Goal: Information Seeking & Learning: Learn about a topic

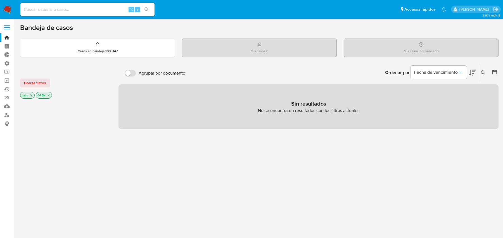
click at [90, 9] on input at bounding box center [87, 9] width 134 height 7
paste input "795458282"
type input "795458282"
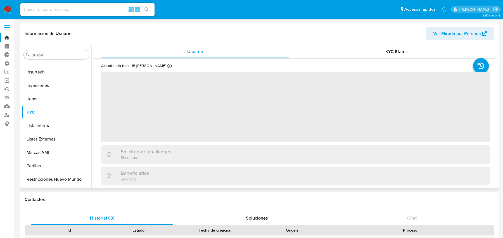
scroll to position [263, 0]
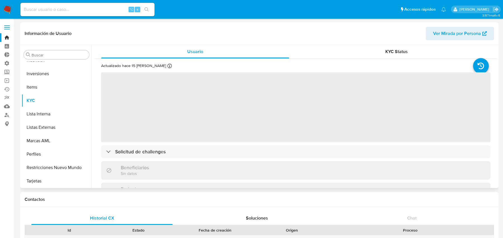
click at [475, 34] on span "Ver Mirada por Persona" at bounding box center [457, 33] width 48 height 13
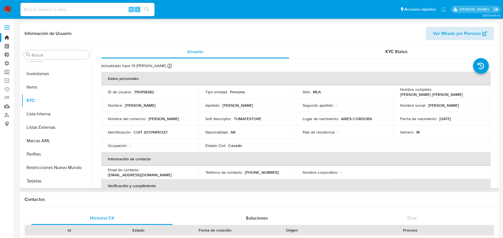
select select "10"
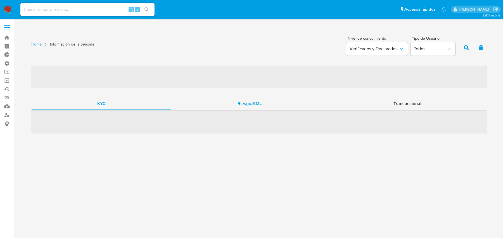
click at [212, 107] on div "Riesgo/AML" at bounding box center [250, 103] width 156 height 13
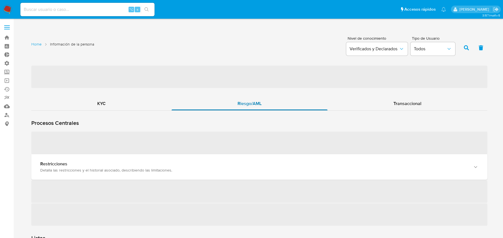
click at [212, 107] on div "Riesgo/AML" at bounding box center [250, 103] width 156 height 13
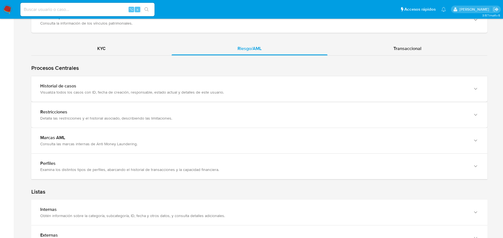
click at [208, 84] on div "Historial de casos" at bounding box center [253, 86] width 427 height 6
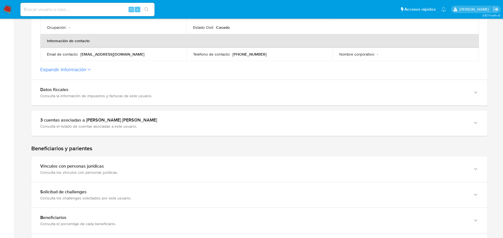
scroll to position [195, 0]
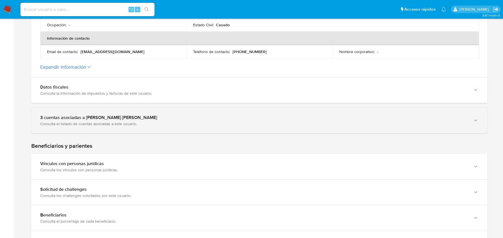
click at [114, 126] on div "3 cuentas asociadas a Lucas Lautaro Ortiz Consulta el listado de cuentas asocia…" at bounding box center [259, 120] width 456 height 25
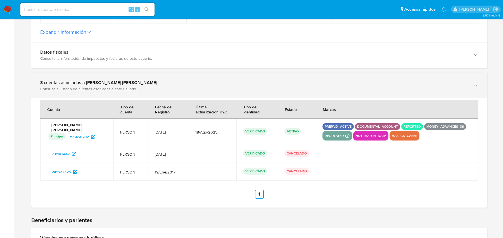
scroll to position [233, 0]
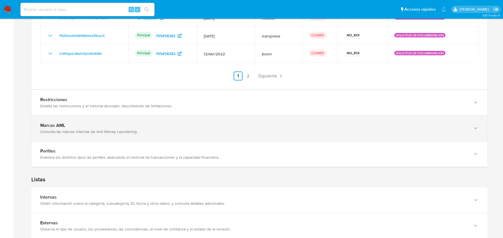
scroll to position [663, 0]
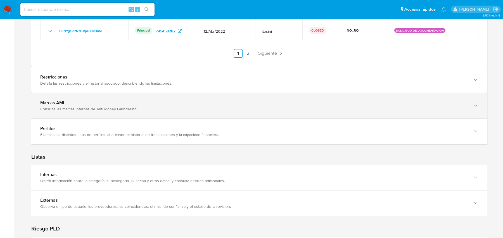
click at [177, 104] on div "Marcas AML Consulta las marcas internas de Anti Money Laundering." at bounding box center [253, 105] width 427 height 11
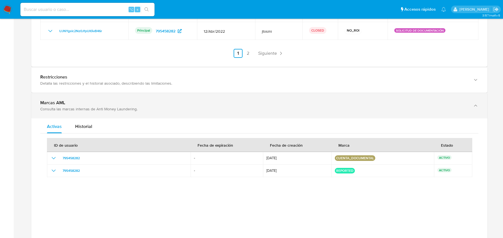
click at [177, 104] on div "Marcas AML Consulta las marcas internas de Anti Money Laundering." at bounding box center [253, 105] width 427 height 11
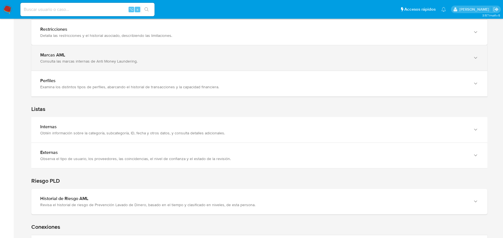
scroll to position [728, 0]
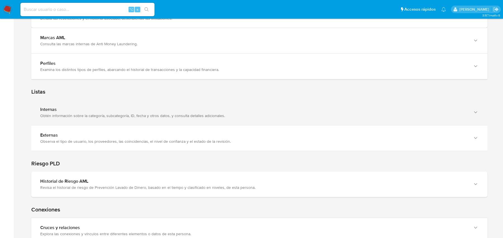
click at [169, 108] on div "Internas" at bounding box center [253, 110] width 427 height 6
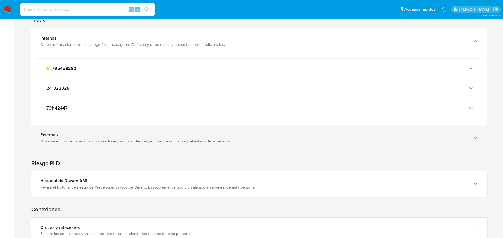
click at [150, 135] on div "Externas" at bounding box center [253, 135] width 427 height 6
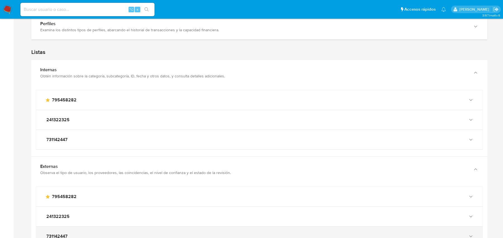
scroll to position [757, 0]
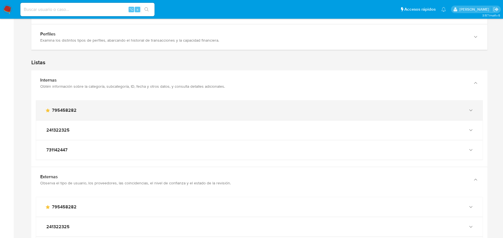
click at [137, 108] on div "main-user-icon 795458282" at bounding box center [254, 111] width 418 height 6
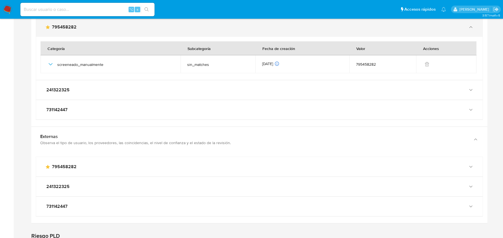
scroll to position [866, 0]
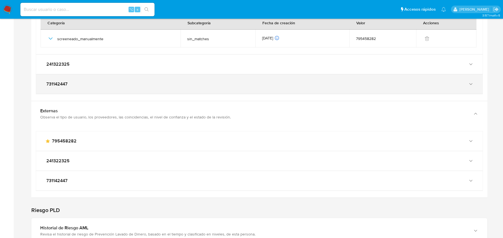
click at [130, 77] on div "731142447" at bounding box center [259, 84] width 447 height 20
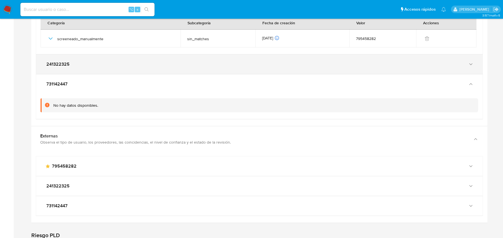
click at [129, 64] on div "241322325" at bounding box center [254, 64] width 418 height 6
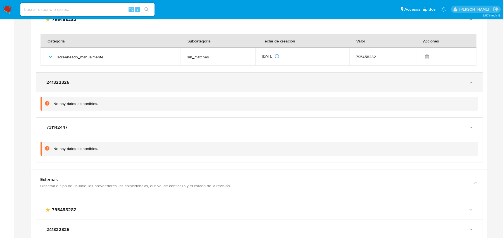
scroll to position [825, 0]
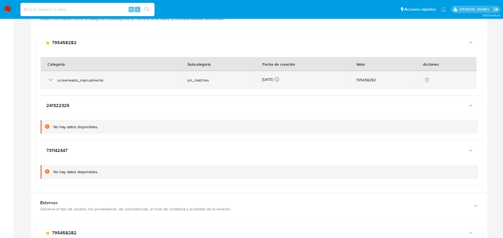
click at [46, 79] on td "screeneado_manualmente" at bounding box center [111, 80] width 140 height 18
click at [52, 78] on icon "button" at bounding box center [50, 80] width 7 height 7
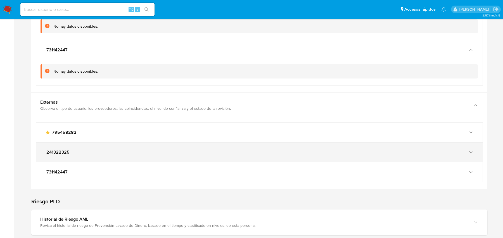
scroll to position [978, 0]
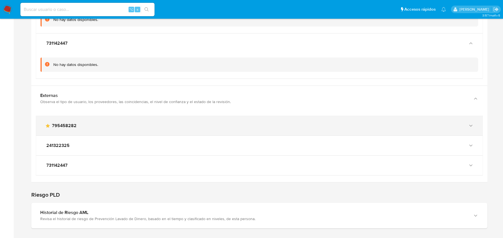
click at [168, 126] on div "main-user-icon 795458282" at bounding box center [259, 126] width 447 height 20
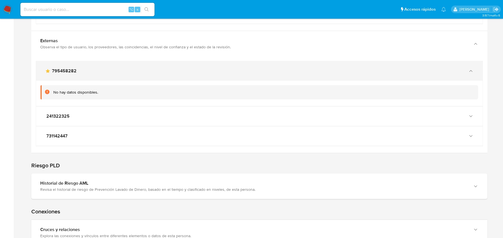
scroll to position [1052, 0]
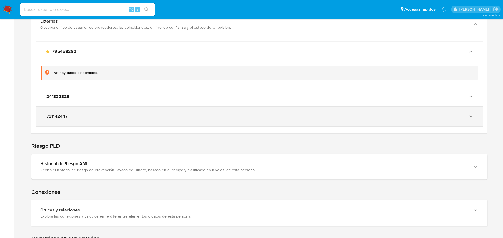
click at [165, 120] on div "731142447" at bounding box center [259, 117] width 447 height 20
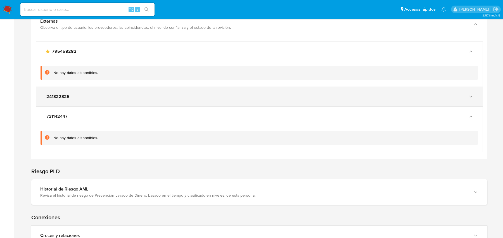
click at [164, 99] on div "241322325" at bounding box center [259, 97] width 447 height 20
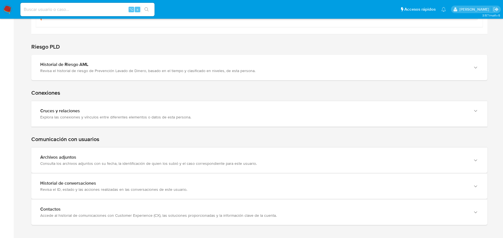
scroll to position [619, 0]
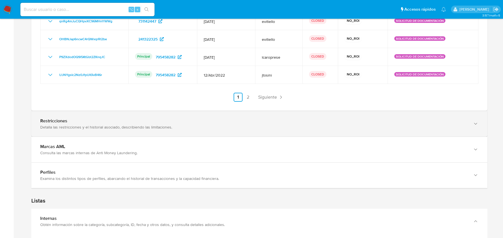
click at [114, 122] on div "Restricciones Detalla las restricciones y el historial asociado, describiendo l…" at bounding box center [253, 123] width 427 height 11
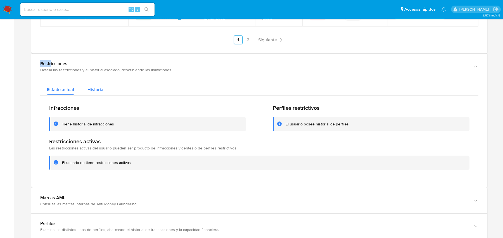
click at [92, 86] on span "Historial" at bounding box center [95, 89] width 17 height 6
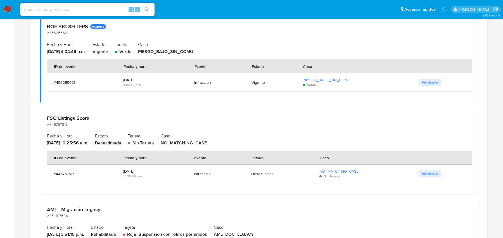
scroll to position [768, 0]
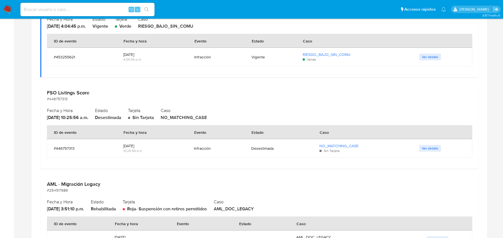
click at [88, 109] on h2 "Fecha y Hora" at bounding box center [67, 110] width 41 height 8
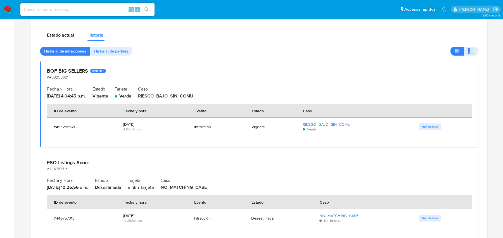
scroll to position [719, 0]
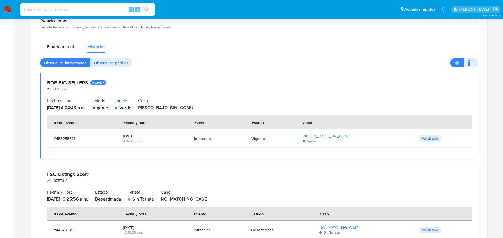
click at [74, 56] on div "Estado actual Historial Historial de infracciones Historial de perfiles BOF BIG…" at bounding box center [259, 199] width 438 height 322
click at [74, 59] on span "Historial de infracciones" at bounding box center [65, 63] width 42 height 8
click at [105, 61] on span "Historial de perfiles" at bounding box center [111, 63] width 34 height 8
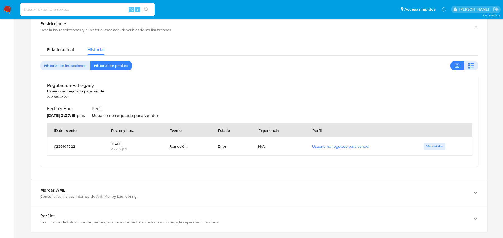
click at [278, 44] on div "Estado actual Historial" at bounding box center [259, 48] width 438 height 15
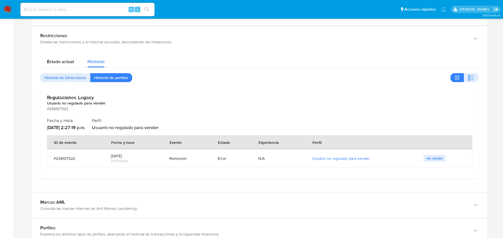
scroll to position [698, 0]
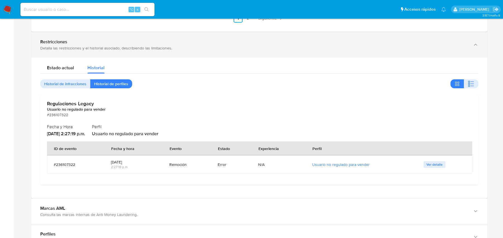
click at [263, 35] on div "Restricciones Detalla las restricciones y el historial asociado, describiendo l…" at bounding box center [259, 44] width 456 height 25
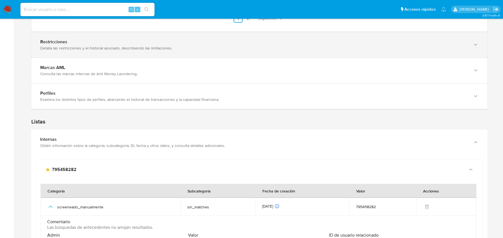
click at [161, 46] on div "Detalla las restricciones y el historial asociado, describiendo las limitacione…" at bounding box center [253, 48] width 427 height 5
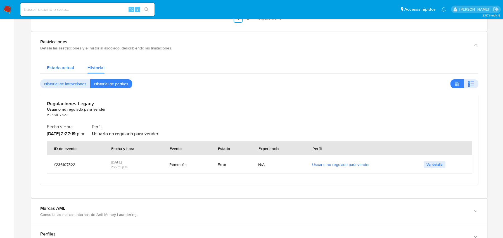
click at [64, 67] on span "Estado actual" at bounding box center [60, 68] width 27 height 6
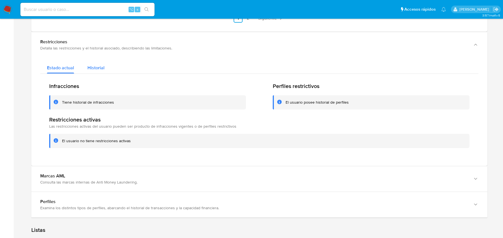
click at [93, 59] on div "Historial" at bounding box center [95, 66] width 17 height 15
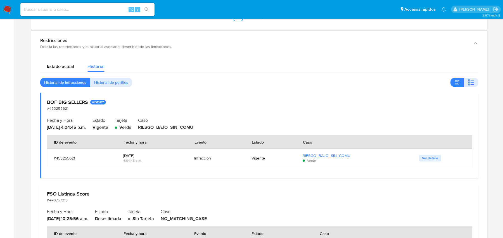
scroll to position [716, 0]
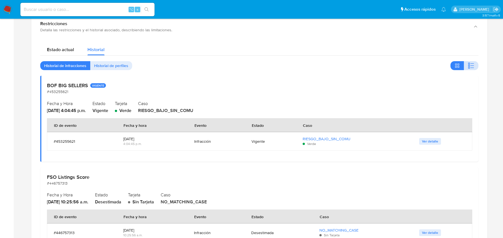
click at [469, 64] on icon "button" at bounding box center [471, 65] width 7 height 7
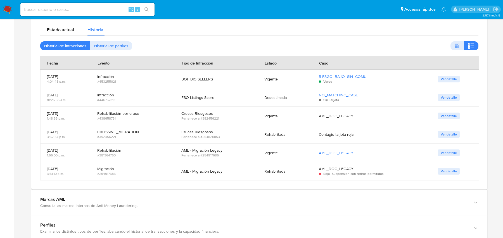
scroll to position [737, 0]
click at [458, 38] on div "Estado actual Historial Historial de infracciones Historial de perfiles Fecha E…" at bounding box center [259, 100] width 438 height 160
click at [457, 43] on icon "button" at bounding box center [458, 44] width 2 height 2
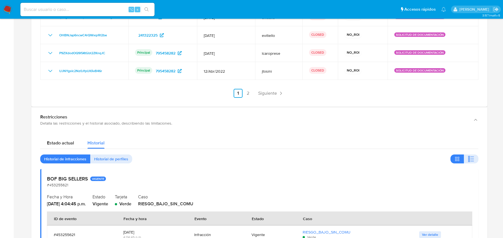
scroll to position [651, 0]
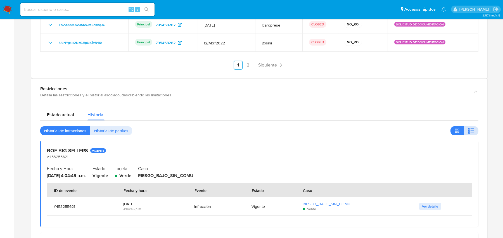
click at [471, 132] on icon "button" at bounding box center [471, 130] width 7 height 7
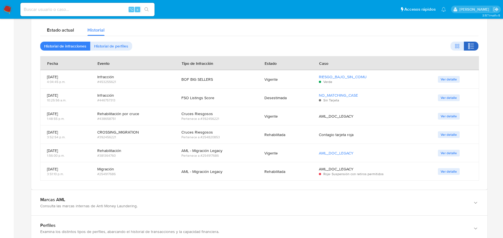
scroll to position [737, 0]
click at [200, 91] on div "FSO Listings Score" at bounding box center [216, 96] width 70 height 13
click at [194, 117] on div "Pertenece a #392456221" at bounding box center [216, 117] width 70 height 5
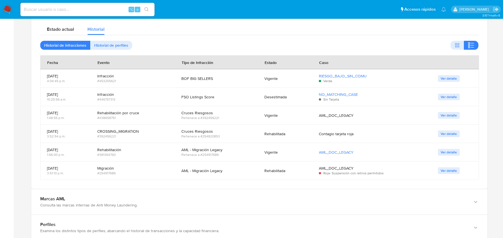
click at [194, 117] on div "Pertenece a #392456221" at bounding box center [216, 117] width 70 height 5
click at [204, 111] on div "Cruces Riesgosos" at bounding box center [216, 112] width 70 height 5
click at [191, 130] on div "Cruces Riesgosos" at bounding box center [216, 131] width 70 height 5
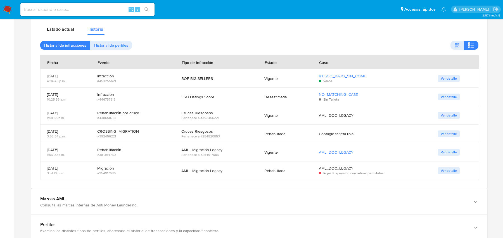
click at [191, 130] on div "Cruces Riesgosos" at bounding box center [216, 131] width 70 height 5
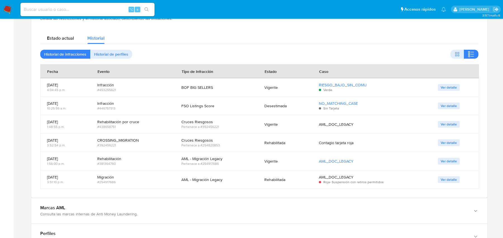
scroll to position [729, 0]
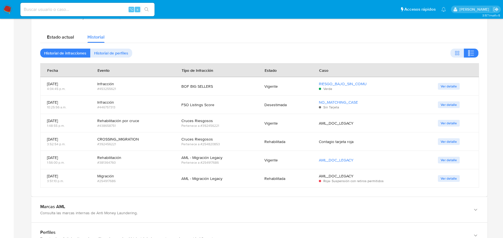
click at [77, 41] on div "Estado actual Historial Historial de infracciones Historial de perfiles Fecha E…" at bounding box center [259, 108] width 438 height 160
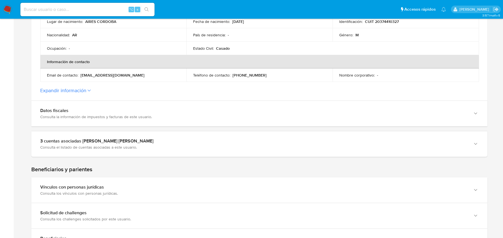
scroll to position [111, 0]
